Goal: Task Accomplishment & Management: Use online tool/utility

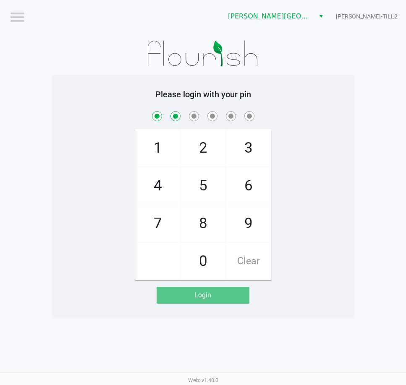
click at [160, 151] on span "1" at bounding box center [158, 148] width 44 height 37
checkbox input "true"
click at [164, 193] on span "4" at bounding box center [158, 185] width 44 height 37
checkbox input "true"
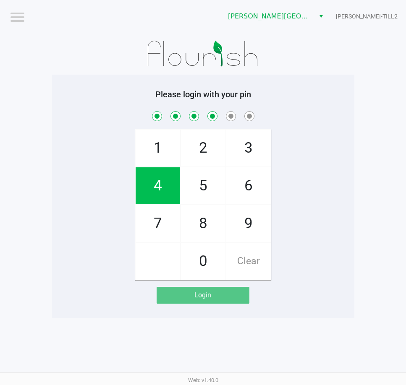
click at [207, 154] on span "2" at bounding box center [203, 148] width 44 height 37
checkbox input "true"
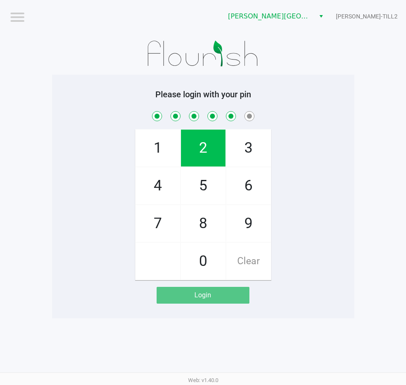
click at [209, 148] on span "2" at bounding box center [203, 148] width 44 height 37
checkbox input "true"
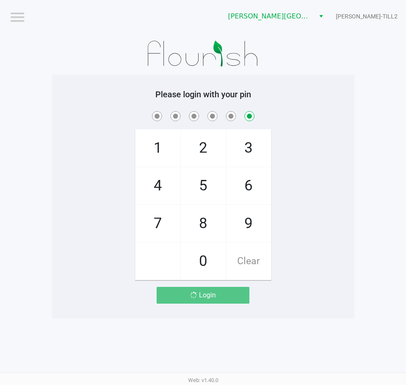
checkbox input "false"
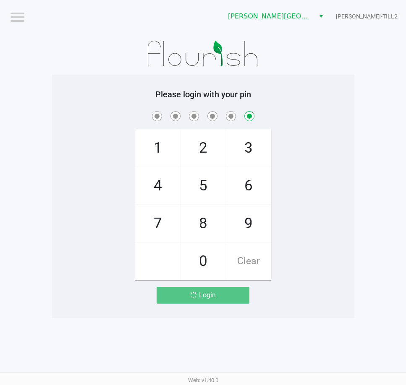
checkbox input "false"
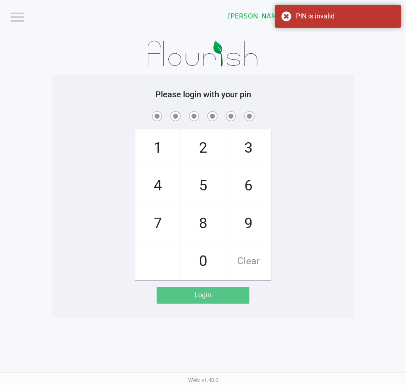
click at [167, 193] on span "4" at bounding box center [158, 185] width 44 height 37
checkbox input "true"
drag, startPoint x: 199, startPoint y: 212, endPoint x: 184, endPoint y: 209, distance: 15.4
click at [198, 212] on span "8" at bounding box center [203, 223] width 44 height 37
checkbox input "true"
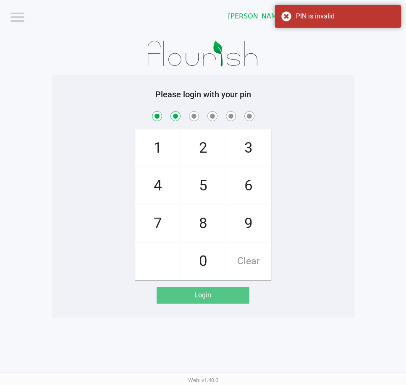
click at [158, 160] on span "1" at bounding box center [158, 148] width 44 height 37
checkbox input "true"
click at [162, 187] on span "4" at bounding box center [158, 185] width 44 height 37
checkbox input "true"
click at [205, 150] on span "2" at bounding box center [203, 148] width 44 height 37
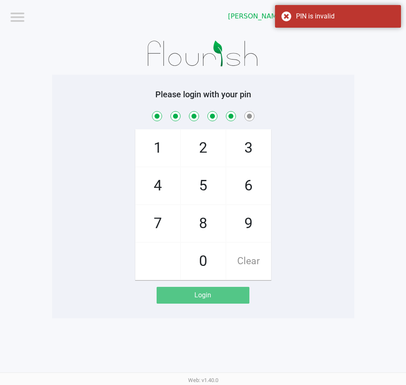
checkbox input "true"
click at [205, 149] on span "2" at bounding box center [203, 148] width 44 height 37
checkbox input "true"
checkbox input "false"
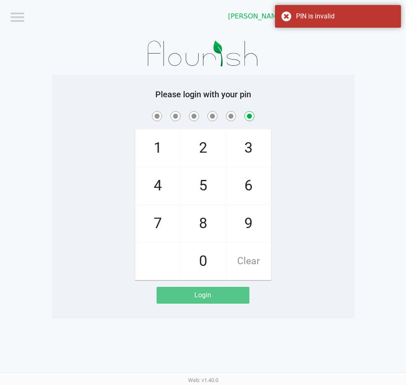
checkbox input "false"
click at [240, 24] on div "[PERSON_NAME] Island [PERSON_NAME]-TILL2" at bounding box center [307, 16] width 197 height 33
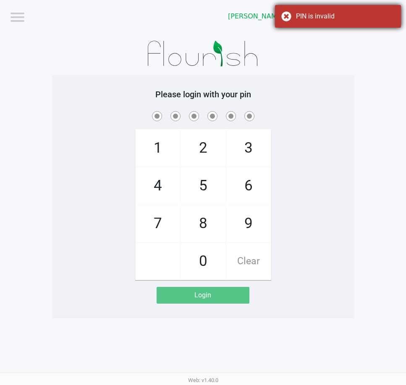
click at [287, 17] on div "PIN is invalid" at bounding box center [338, 16] width 126 height 23
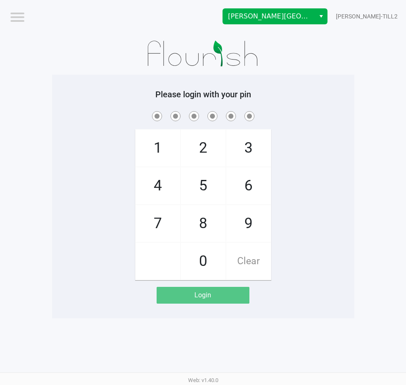
click at [320, 17] on span "Select" at bounding box center [321, 16] width 7 height 10
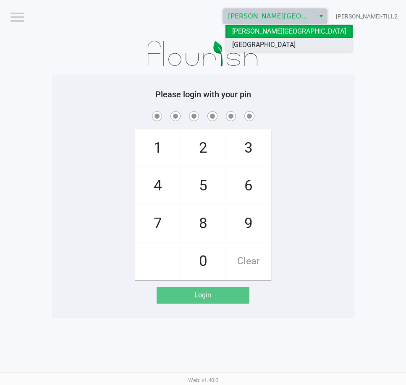
click at [280, 42] on li "[GEOGRAPHIC_DATA]" at bounding box center [288, 44] width 127 height 13
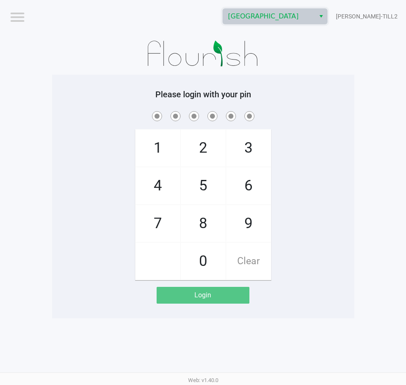
click at [165, 185] on span "4" at bounding box center [158, 185] width 44 height 37
checkbox input "true"
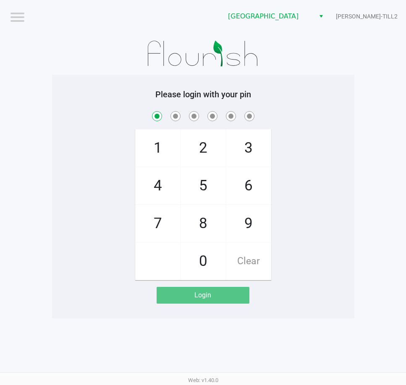
drag, startPoint x: 201, startPoint y: 224, endPoint x: 178, endPoint y: 165, distance: 63.2
click at [201, 224] on span "8" at bounding box center [203, 223] width 44 height 37
checkbox input "true"
click at [173, 150] on span "1" at bounding box center [158, 148] width 44 height 37
checkbox input "true"
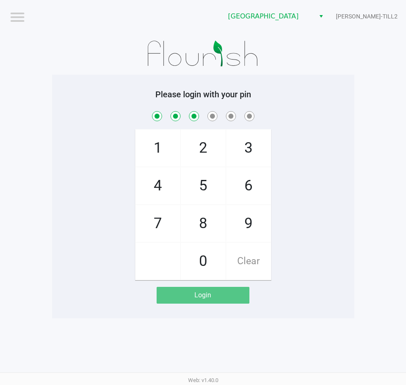
click at [161, 183] on span "4" at bounding box center [158, 185] width 44 height 37
checkbox input "true"
click at [211, 152] on span "2" at bounding box center [203, 148] width 44 height 37
checkbox input "true"
click at [211, 152] on span "2" at bounding box center [203, 148] width 44 height 37
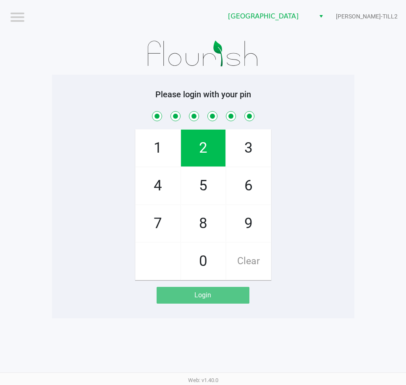
checkbox input "true"
